Goal: Task Accomplishment & Management: Use online tool/utility

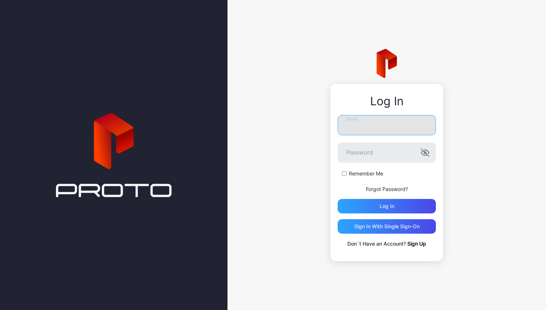
click at [396, 119] on input "Email" at bounding box center [387, 125] width 98 height 20
type input "**********"
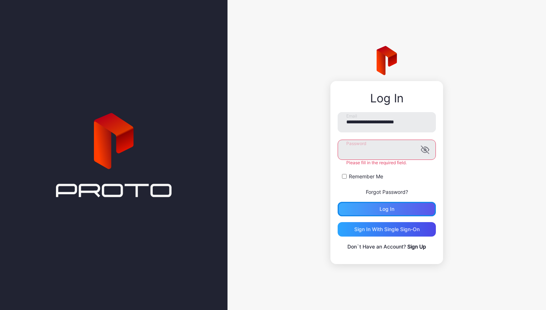
click at [389, 208] on div "Log in" at bounding box center [387, 209] width 15 height 6
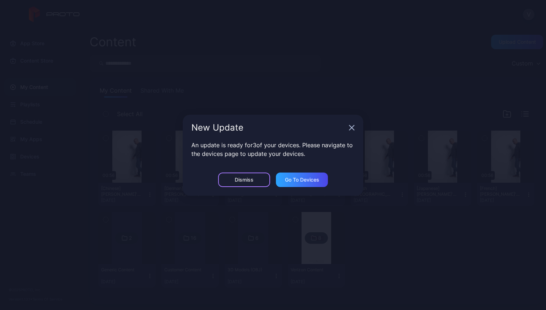
click at [245, 180] on div "Dismiss" at bounding box center [244, 180] width 19 height 6
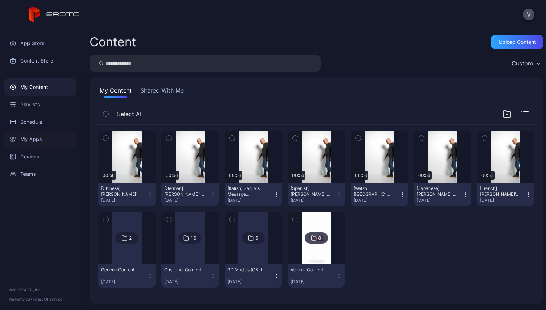
click at [34, 141] on div "My Apps" at bounding box center [40, 138] width 72 height 17
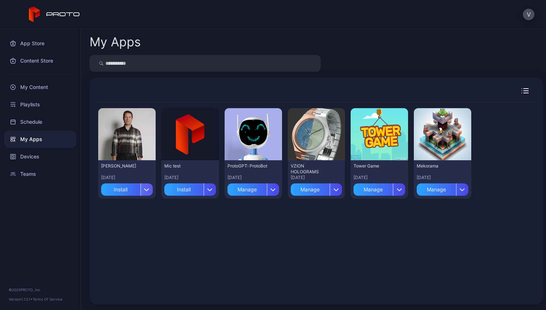
click at [147, 189] on icon "button" at bounding box center [147, 190] width 4 height 2
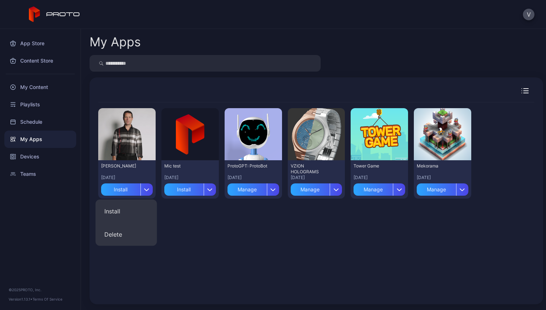
click at [185, 220] on div "Preview [PERSON_NAME] - VZ [DATE] Install Preview Mic test [DATE] Install Previ…" at bounding box center [316, 198] width 437 height 193
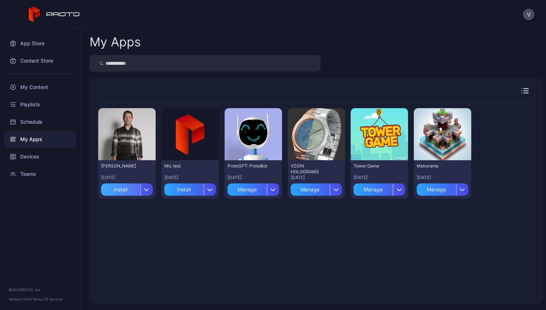
click at [121, 189] on div "Install" at bounding box center [120, 189] width 39 height 12
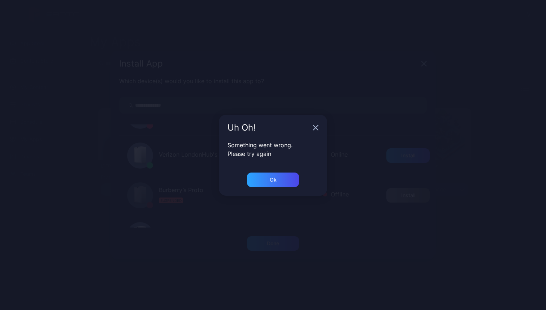
scroll to position [109, 0]
click at [258, 176] on div "Ok" at bounding box center [273, 179] width 52 height 14
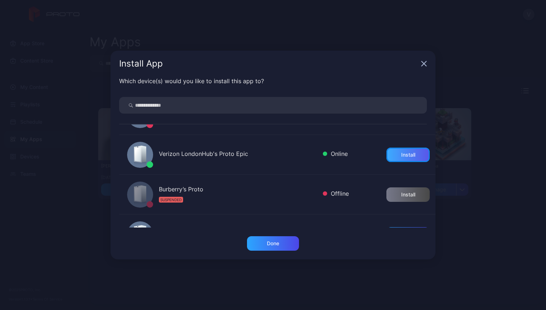
click at [409, 153] on div "Install" at bounding box center [408, 154] width 43 height 14
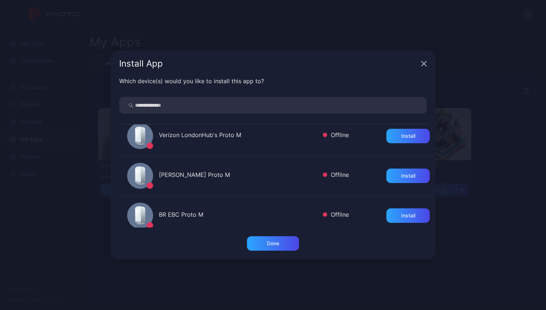
scroll to position [255, 0]
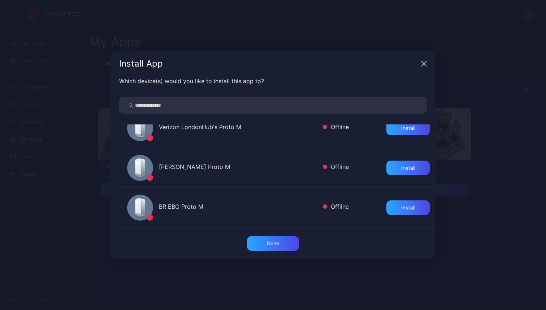
click at [423, 64] on icon "button" at bounding box center [424, 64] width 6 height 6
